Goal: Task Accomplishment & Management: Manage account settings

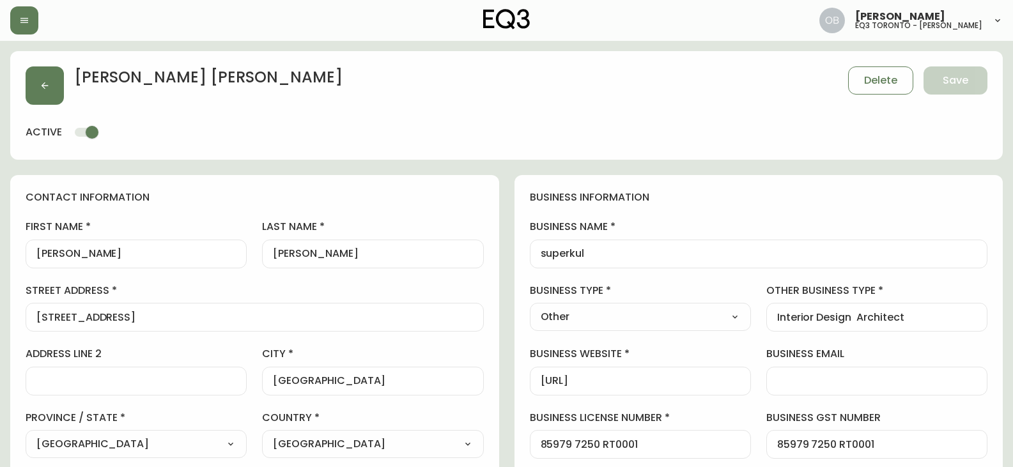
select select "ON"
select select "CA"
select select "CA_EN"
select select "Other"
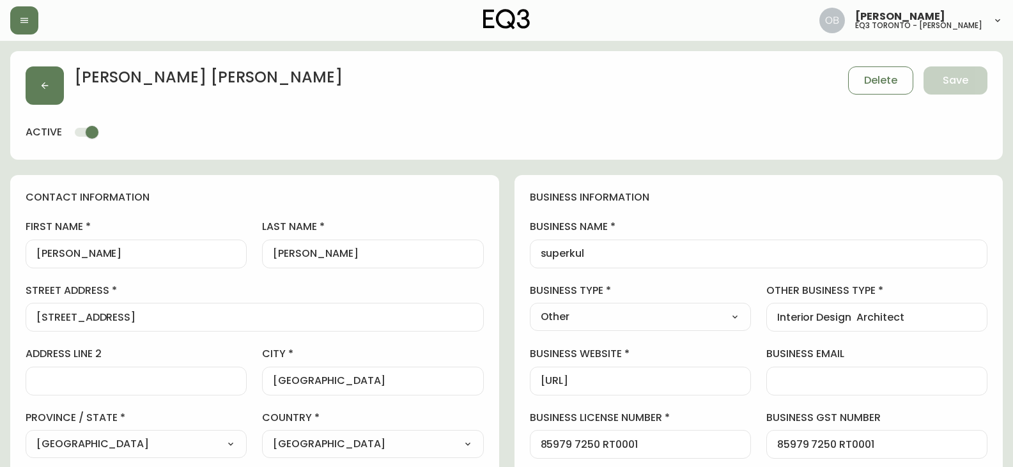
select select "cjw10z96s008u6gs0ccm7hd19"
select select "false"
click at [42, 84] on icon "button" at bounding box center [45, 86] width 10 height 10
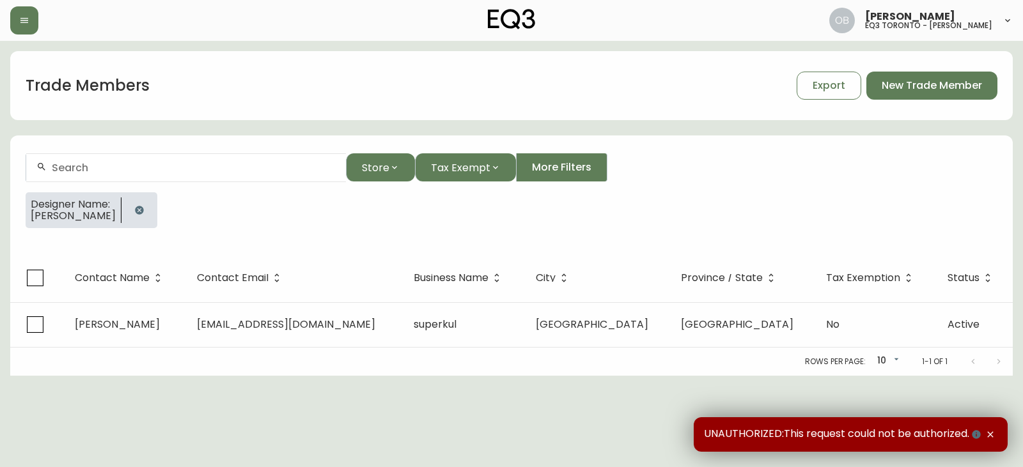
click at [125, 201] on div at bounding box center [139, 210] width 36 height 36
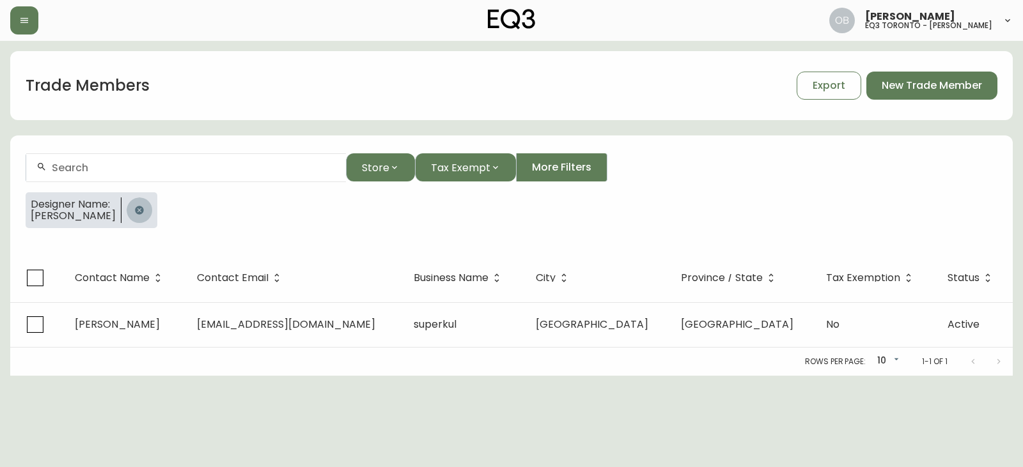
drag, startPoint x: 144, startPoint y: 207, endPoint x: 136, endPoint y: 188, distance: 21.2
click at [144, 207] on button "button" at bounding box center [140, 211] width 26 height 26
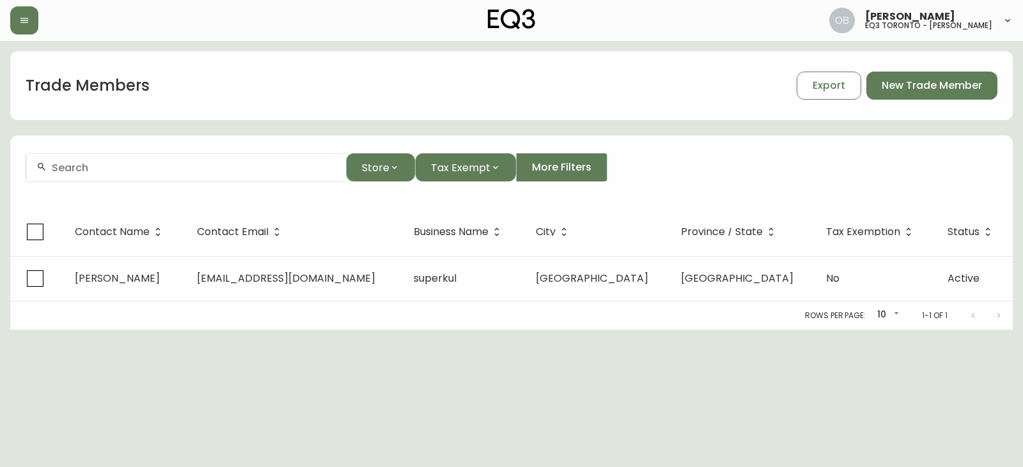
click at [131, 162] on input "text" at bounding box center [194, 168] width 284 height 12
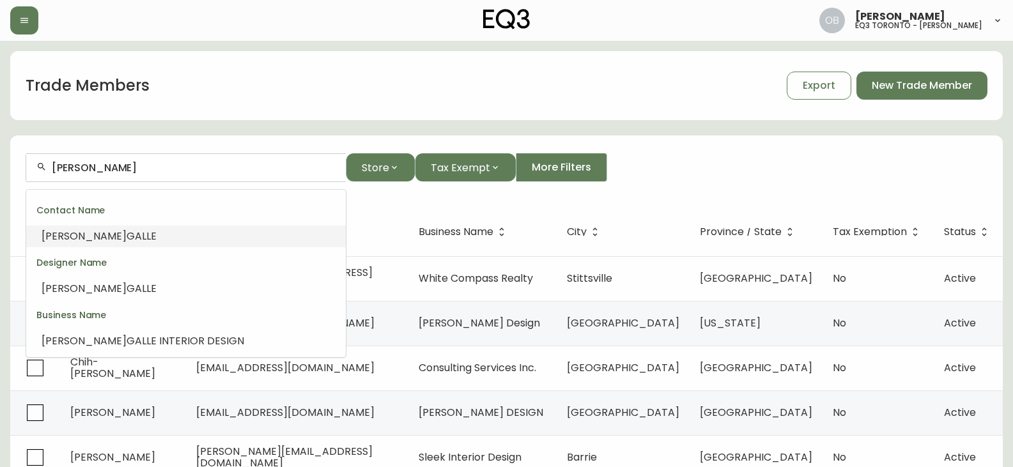
click at [134, 234] on li "BIAGIO GALLE" at bounding box center [186, 237] width 320 height 22
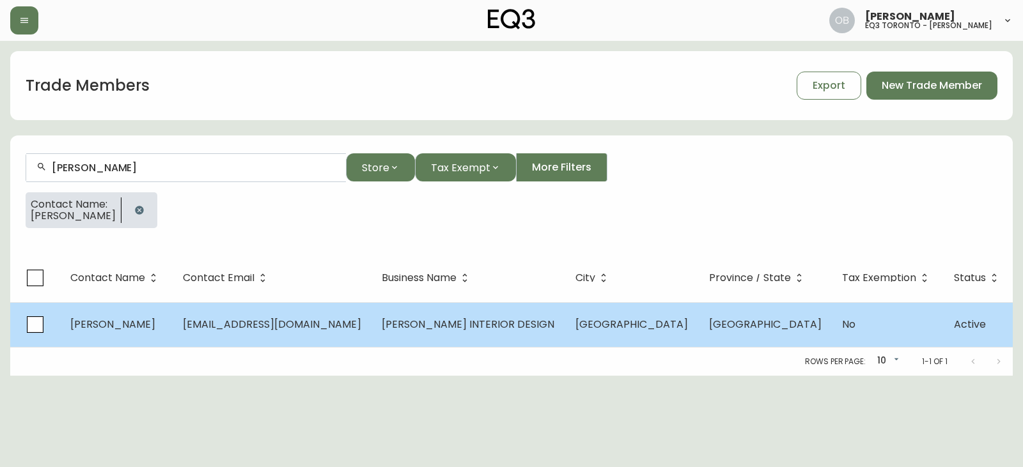
type input "BIAGIO GALLE"
click at [387, 326] on span "BIAGIO GALLE INTERIOR DESIGN" at bounding box center [468, 324] width 173 height 15
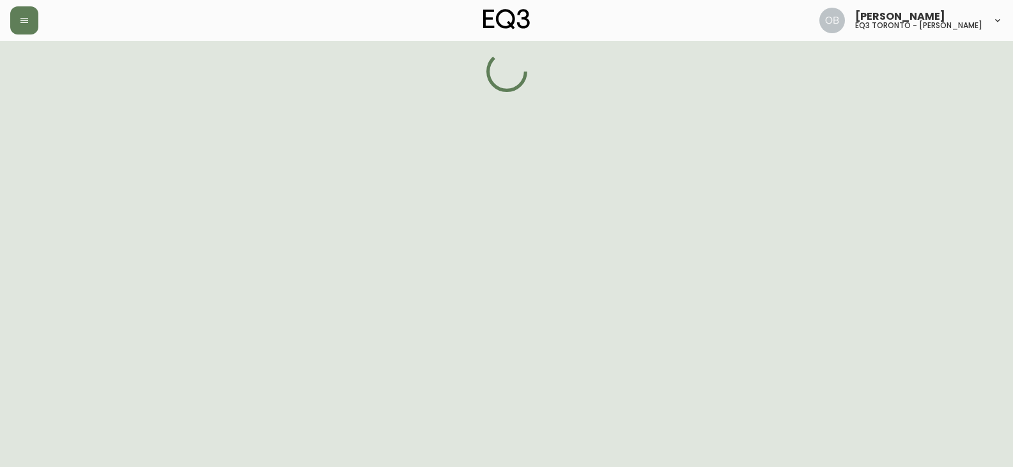
select select "ON"
select select "CA"
select select "CA_EN"
select select "Other"
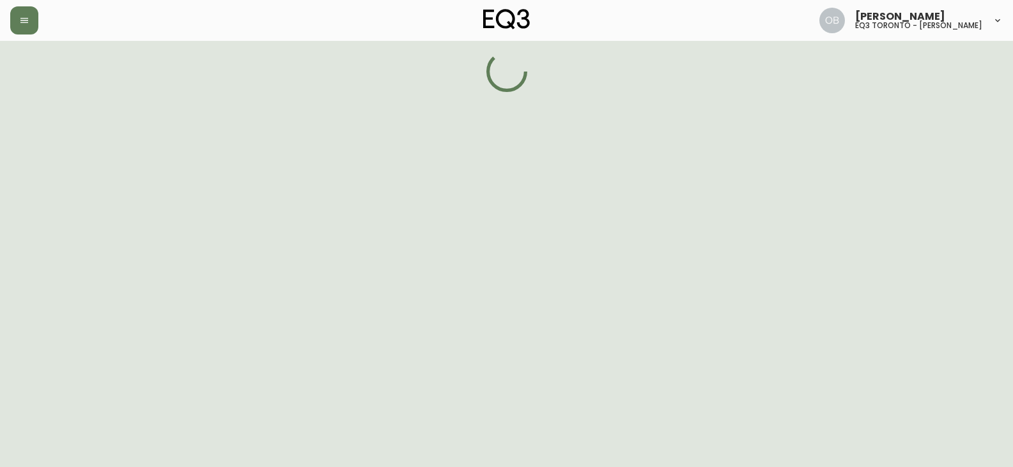
select select "false"
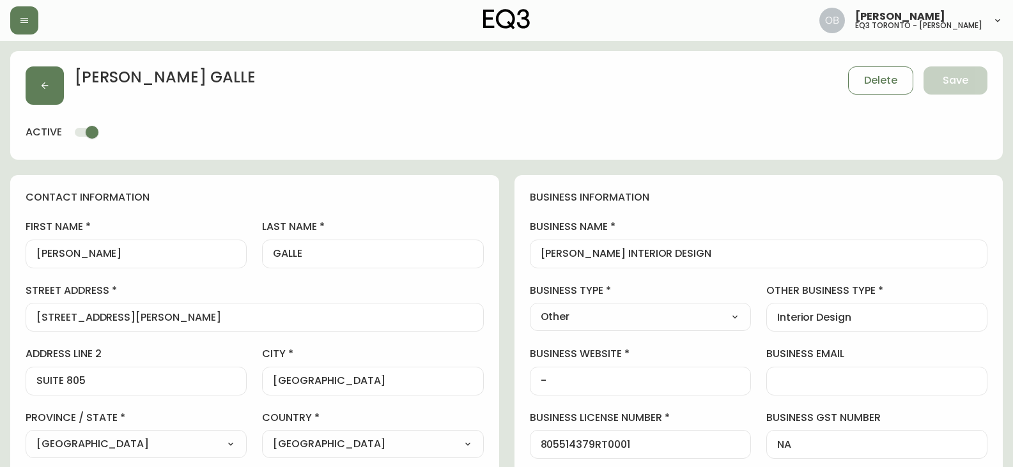
type input "EQ3 Toronto - King"
select select "cjw10z96r007p6gs0hn5531do"
click at [47, 93] on button "button" at bounding box center [45, 85] width 38 height 38
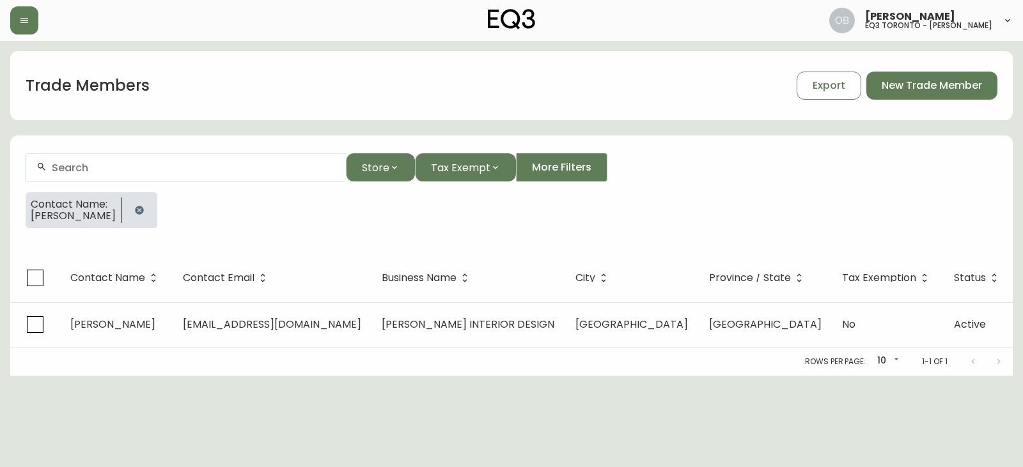
click at [135, 214] on icon "button" at bounding box center [139, 210] width 8 height 8
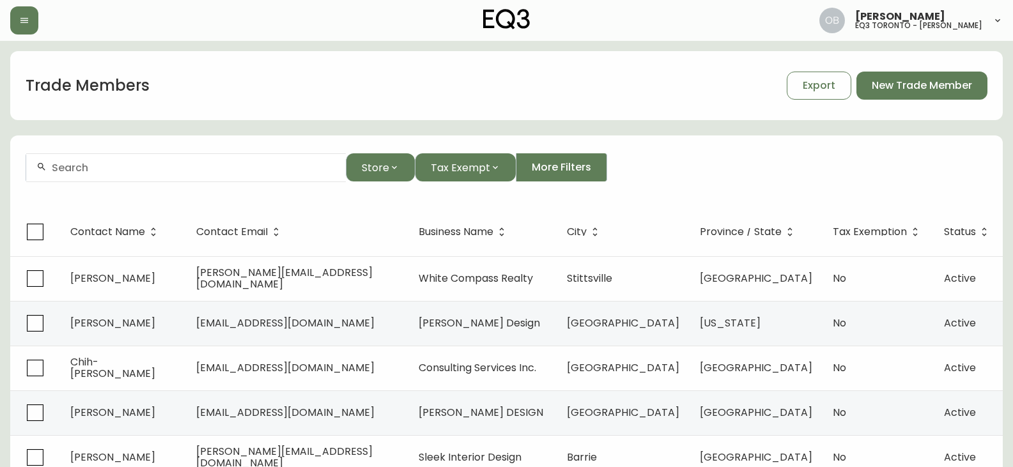
click at [136, 180] on div at bounding box center [186, 167] width 320 height 29
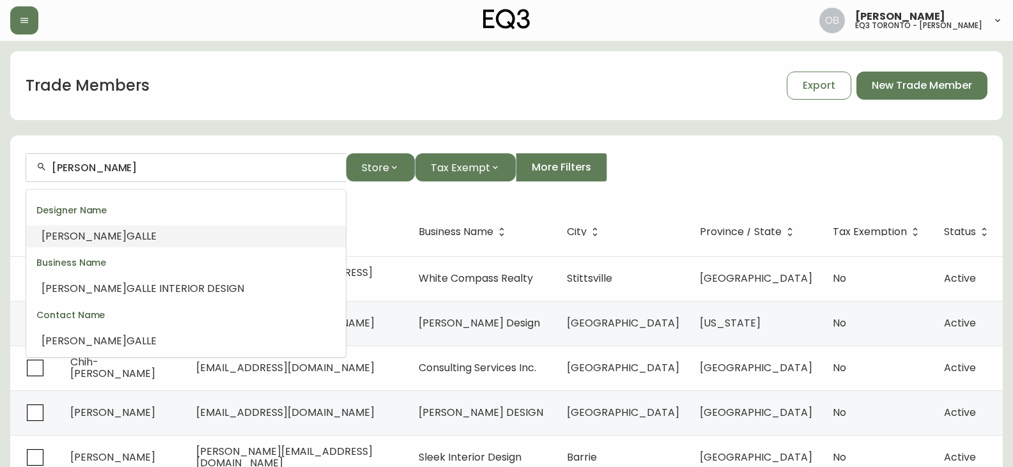
click at [129, 229] on li "BIAGIO GALLE" at bounding box center [186, 237] width 320 height 22
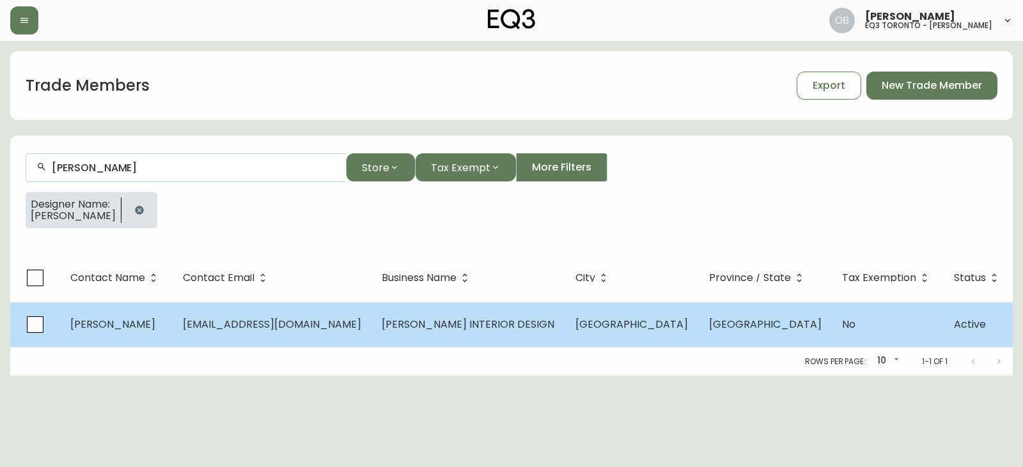
type input "BIAGIO GALLE"
click at [270, 328] on span "bgalle75@gmail.com" at bounding box center [272, 324] width 178 height 15
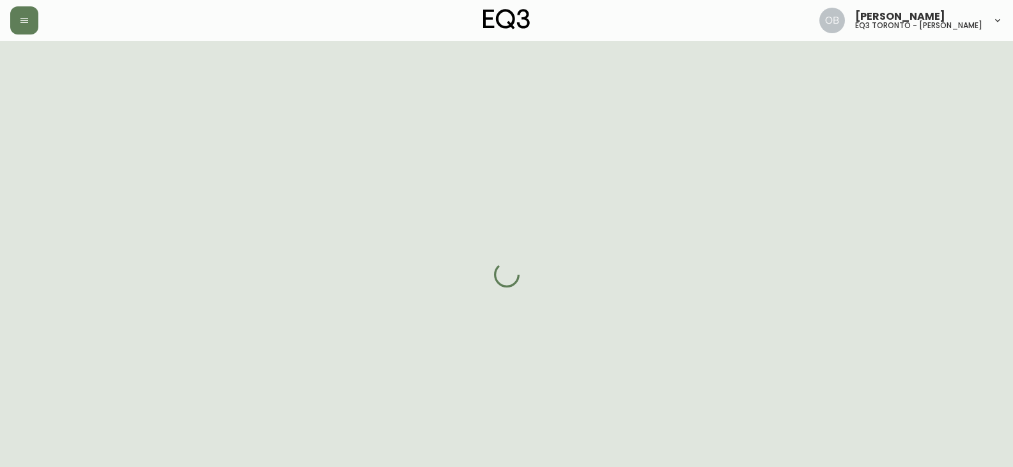
select select "ON"
select select "CA"
select select "CA_EN"
select select "Other"
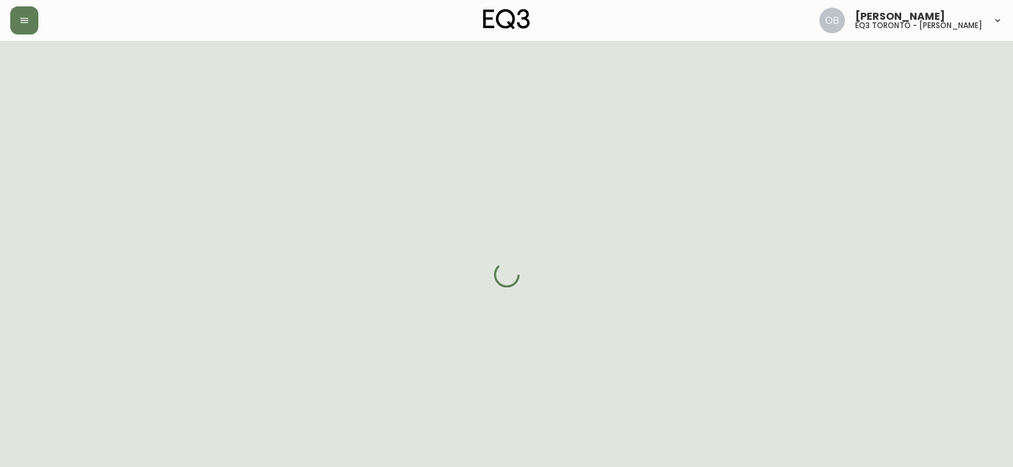
select select "cjw10z96r007p6gs0hn5531do"
select select "false"
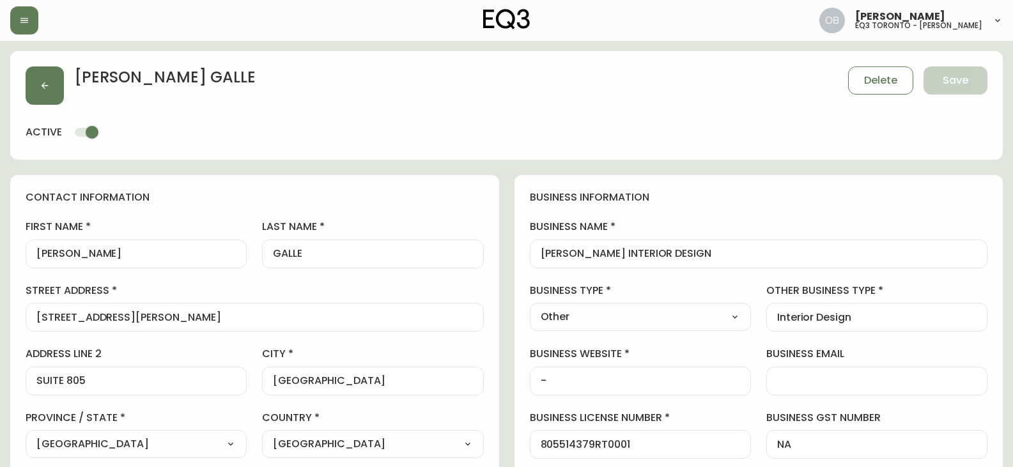
click at [47, 87] on icon "button" at bounding box center [45, 86] width 10 height 10
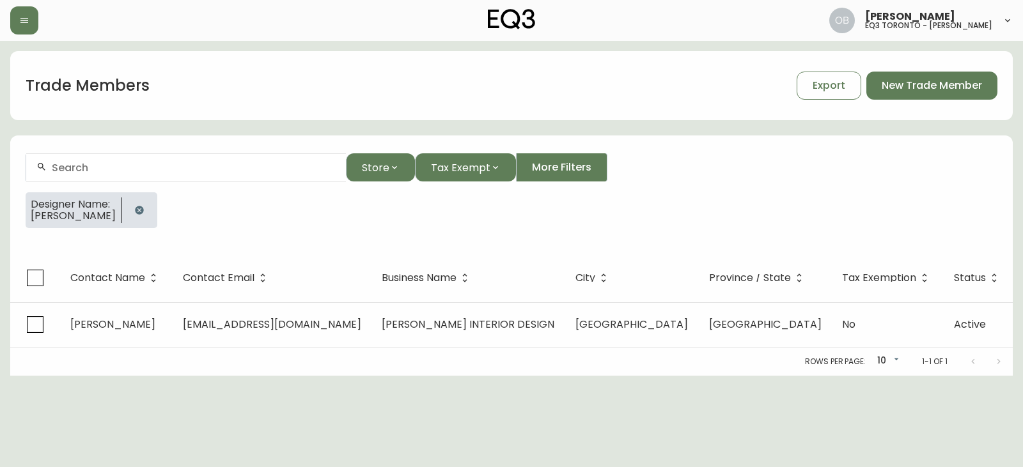
click at [127, 208] on button "button" at bounding box center [140, 211] width 26 height 26
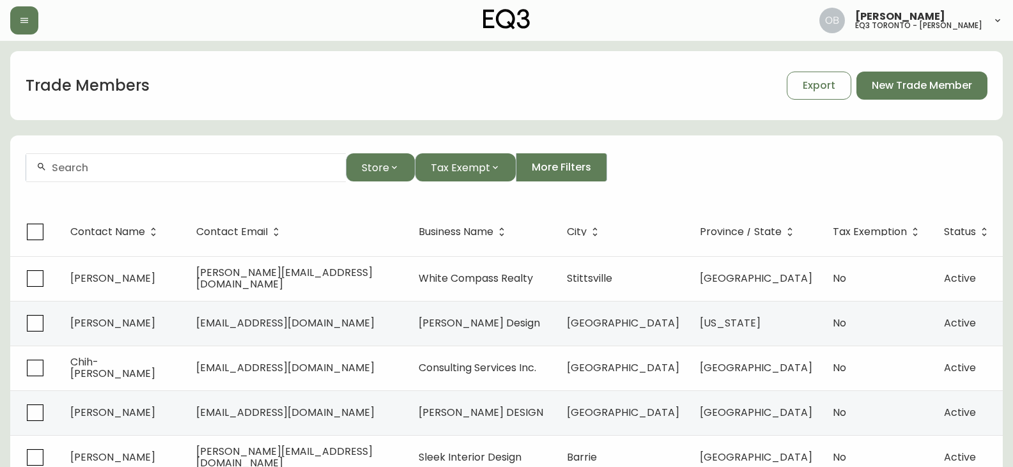
click at [692, 169] on div "Store Tax Exempt More Filters" at bounding box center [507, 167] width 962 height 29
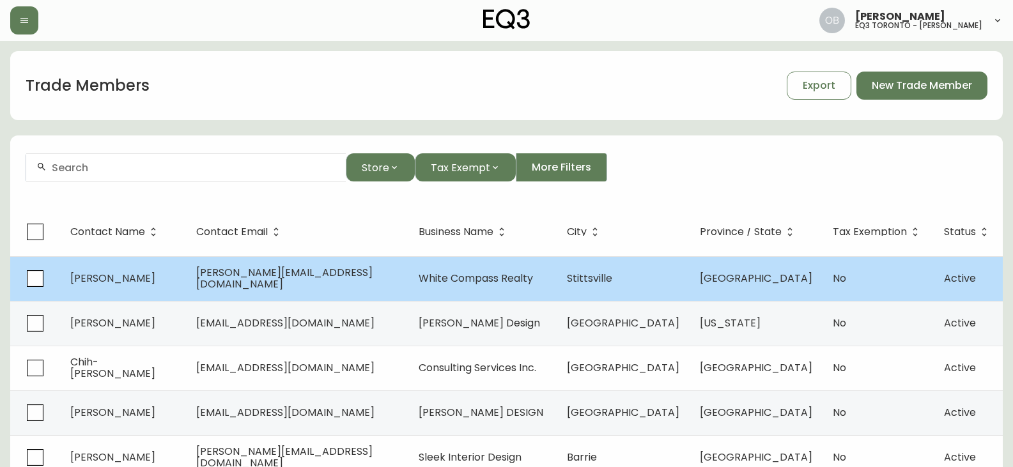
click at [511, 277] on span "White Compass Realty" at bounding box center [476, 278] width 114 height 15
select select "ON"
select select "CA"
select select "CA_EN"
select select "Other"
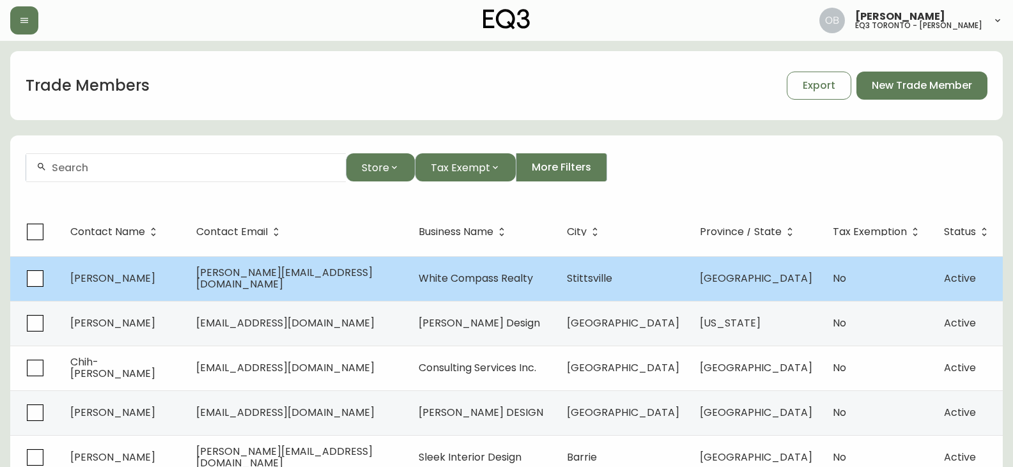
select select "Real Estate Agent"
select select "false"
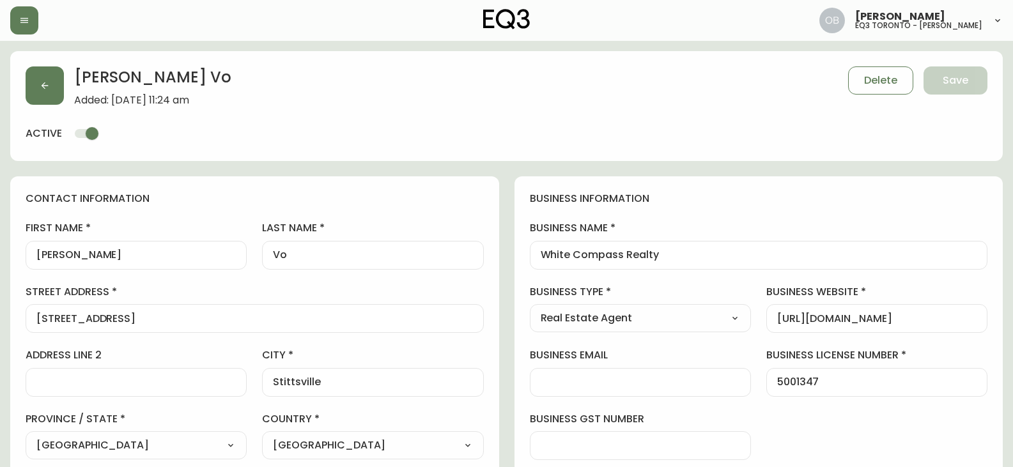
type input "EQ3 [GEOGRAPHIC_DATA]"
select select "cjw10z96r006i6gs06enveott"
click at [37, 80] on button "button" at bounding box center [45, 85] width 38 height 38
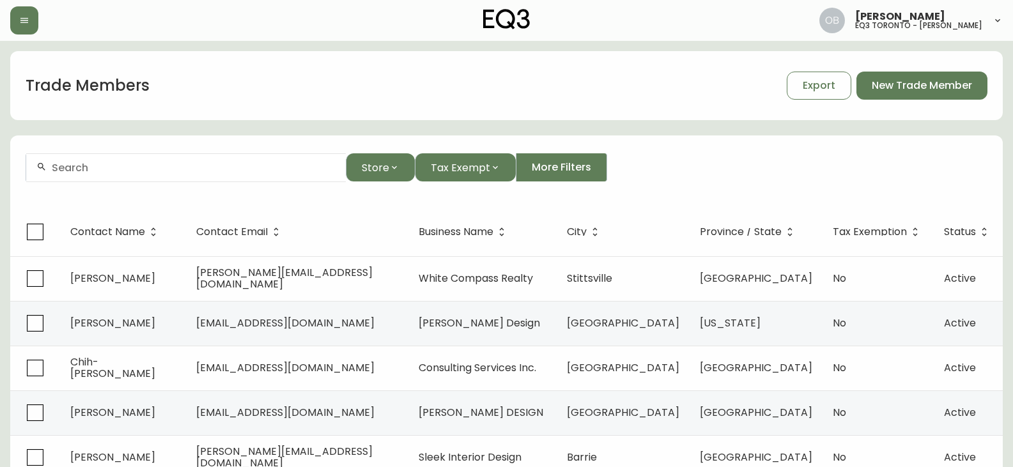
scroll to position [64, 0]
